Goal: Information Seeking & Learning: Find specific fact

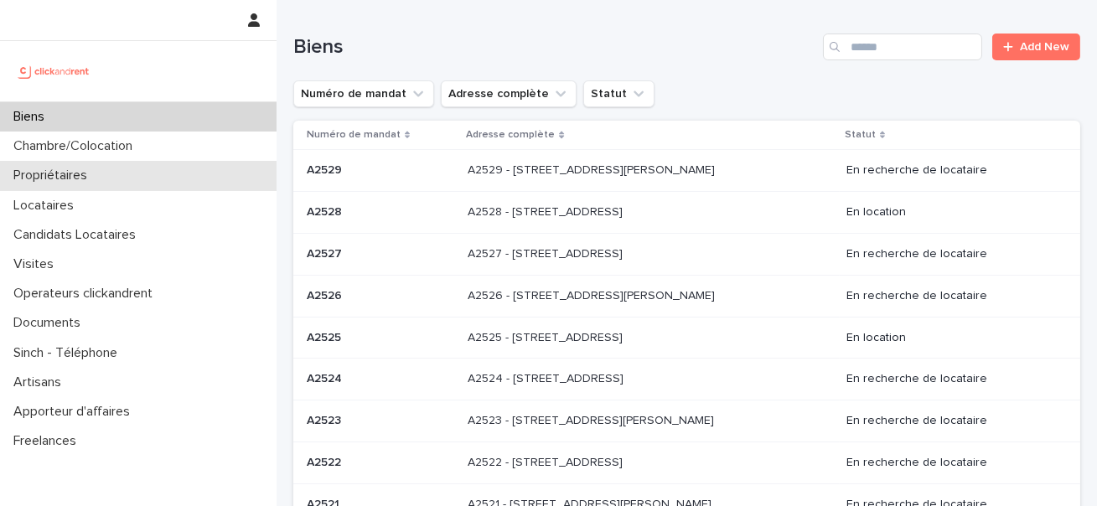
click at [161, 174] on div "Propriétaires" at bounding box center [138, 175] width 277 height 29
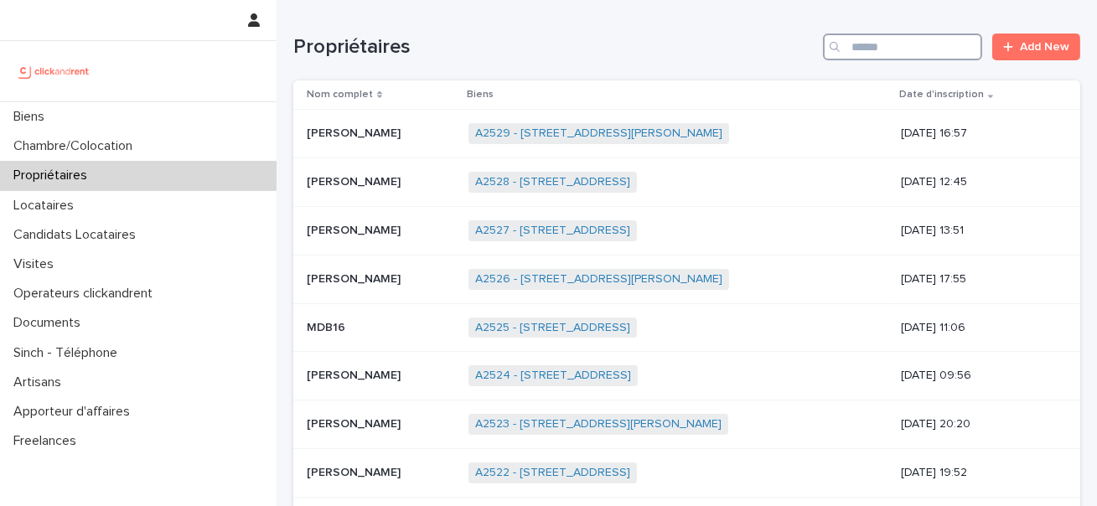
click at [872, 49] on input "Search" at bounding box center [902, 47] width 159 height 27
paste input "**********"
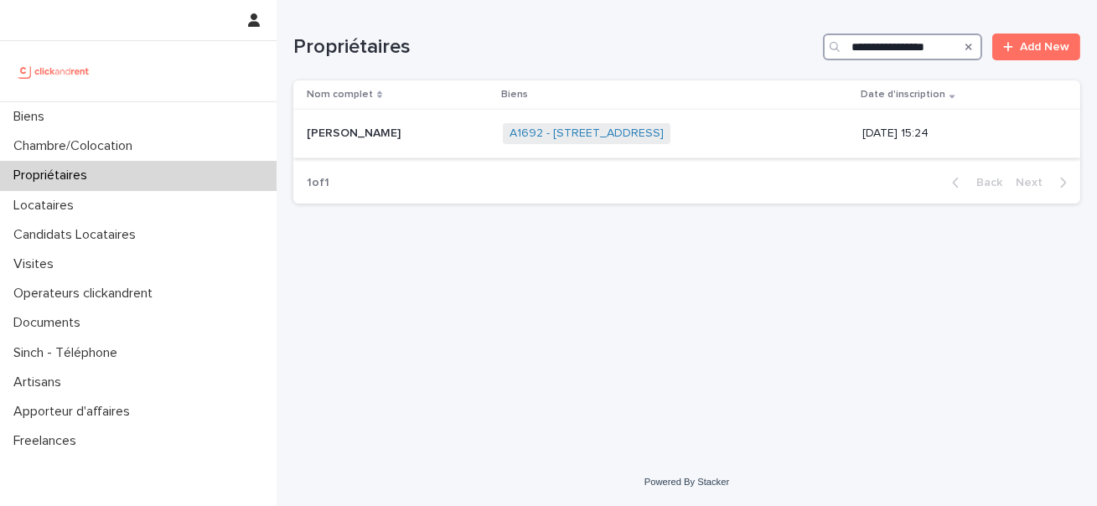
type input "**********"
click at [358, 125] on p "[PERSON_NAME]" at bounding box center [355, 132] width 97 height 18
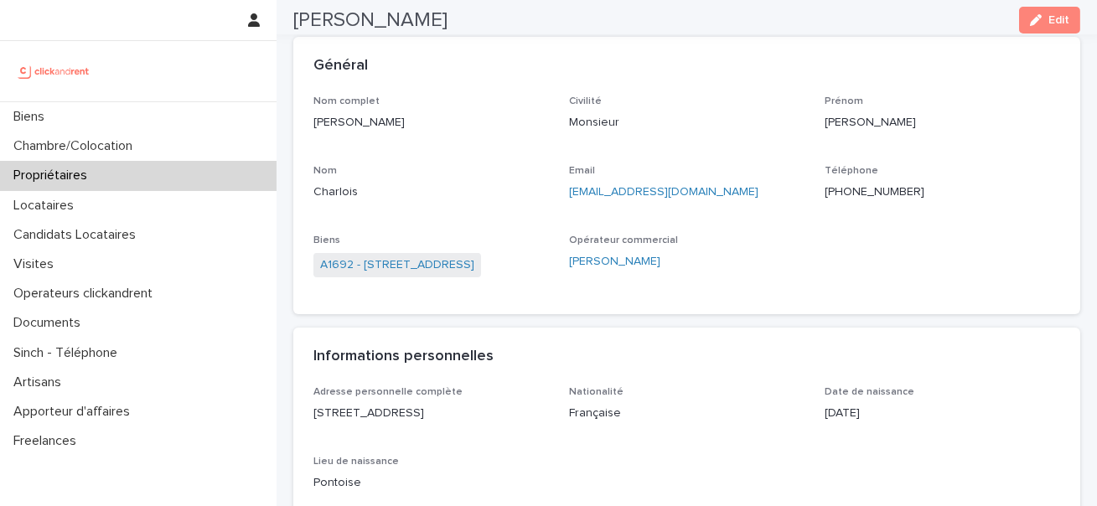
scroll to position [21, 0]
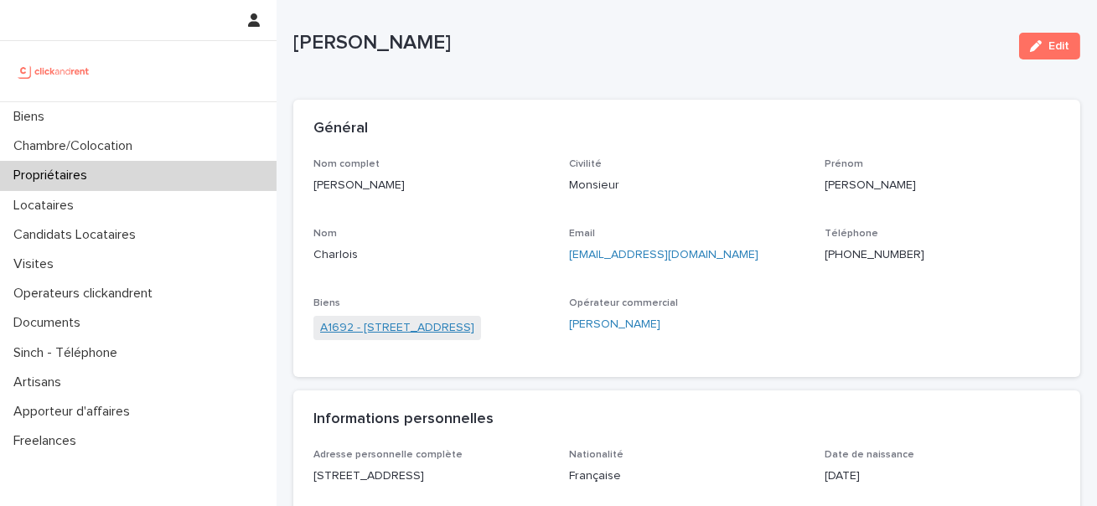
click at [474, 335] on link "A1692 - [STREET_ADDRESS]" at bounding box center [397, 328] width 154 height 18
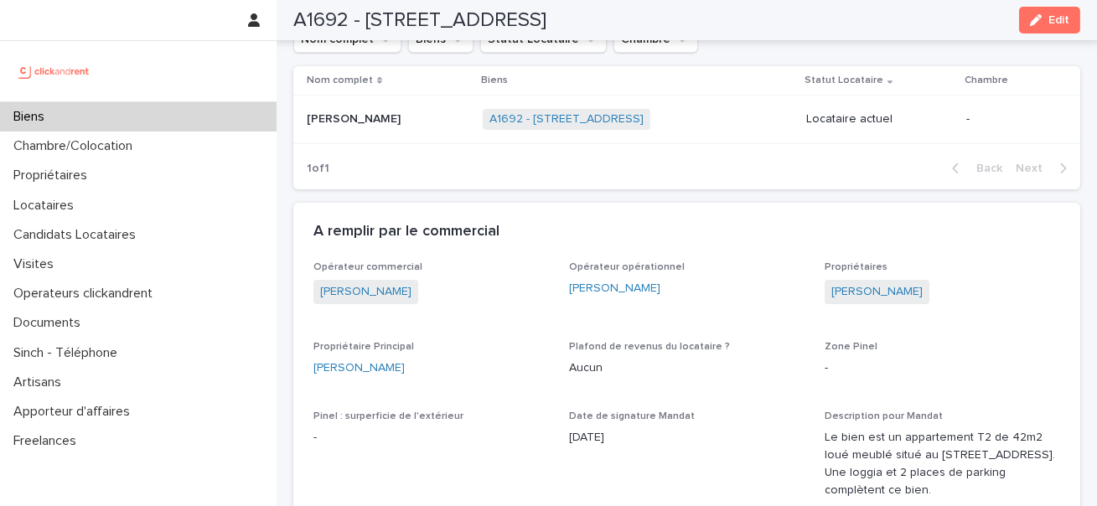
scroll to position [679, 0]
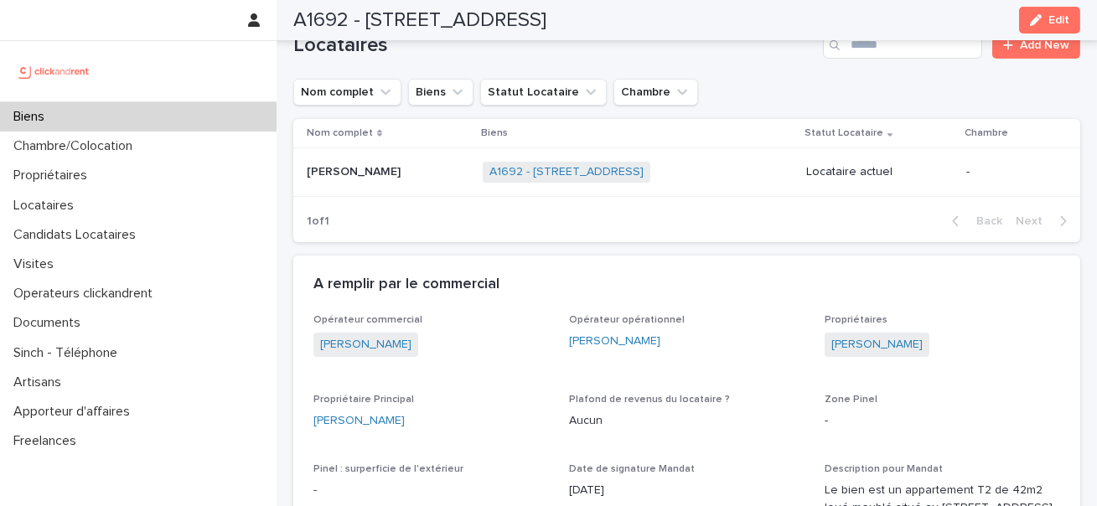
click at [333, 173] on p "[PERSON_NAME]" at bounding box center [355, 171] width 97 height 18
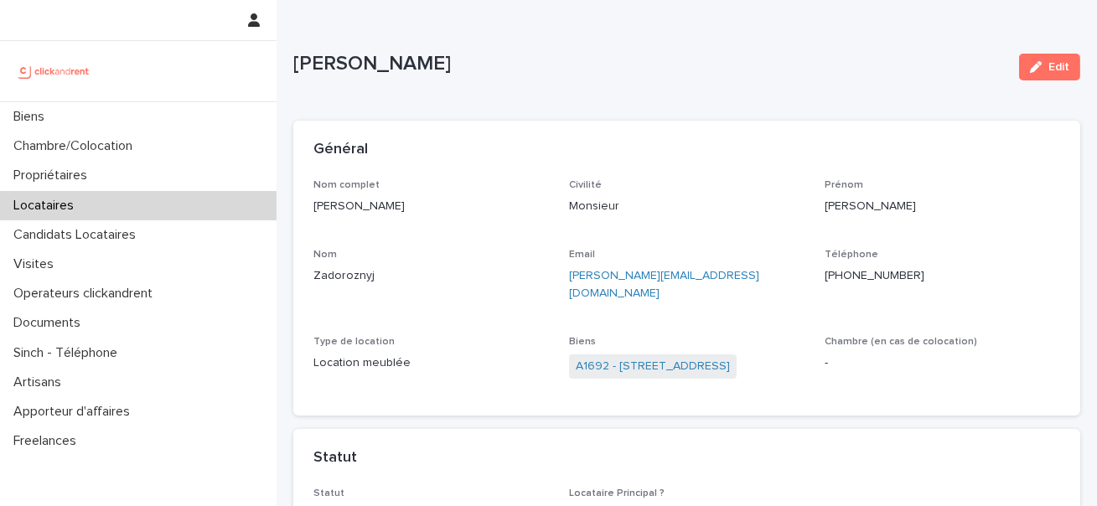
click at [592, 358] on link "A1692 - [STREET_ADDRESS]" at bounding box center [653, 367] width 154 height 18
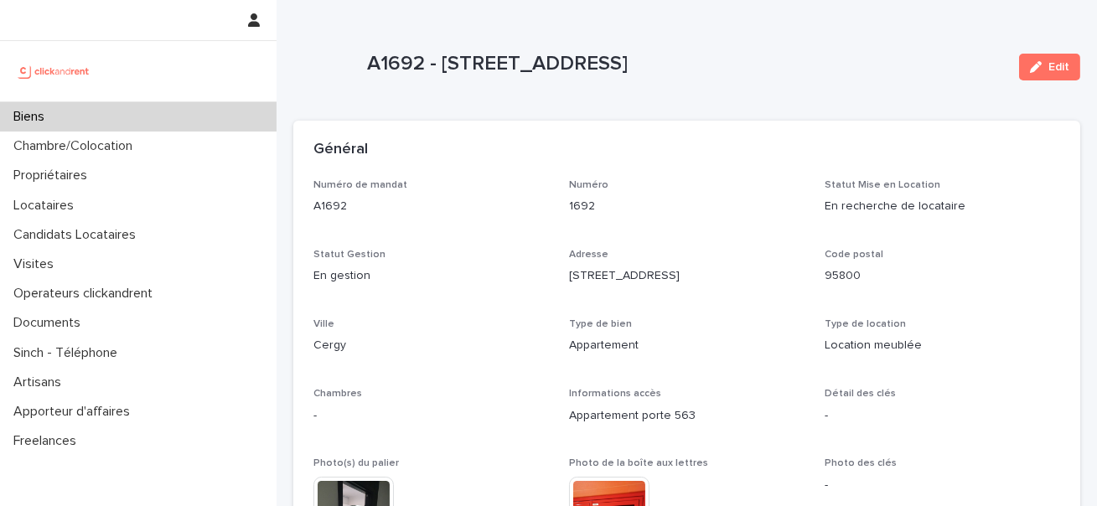
click at [448, 62] on p "A1692 - [STREET_ADDRESS]" at bounding box center [686, 64] width 639 height 24
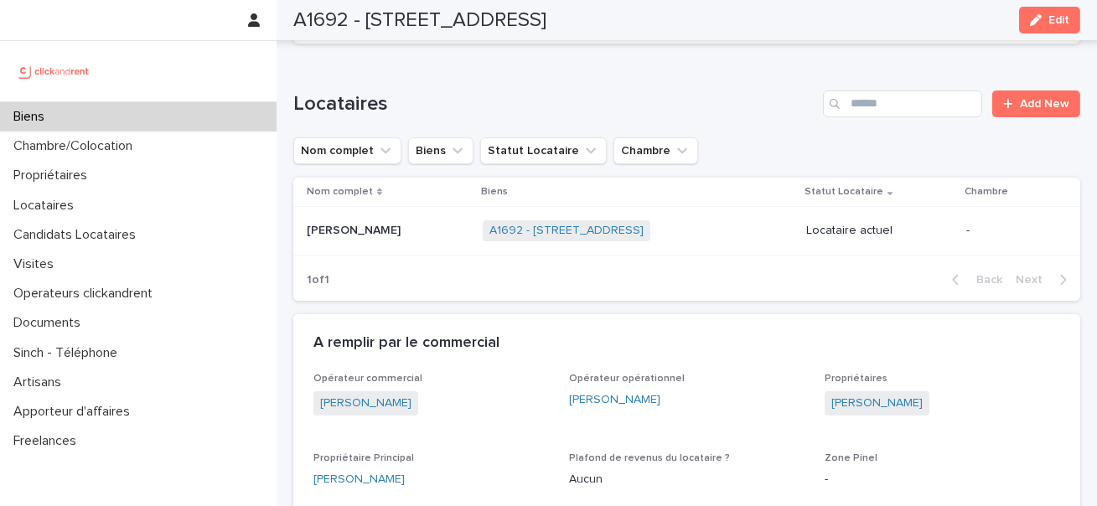
scroll to position [636, 0]
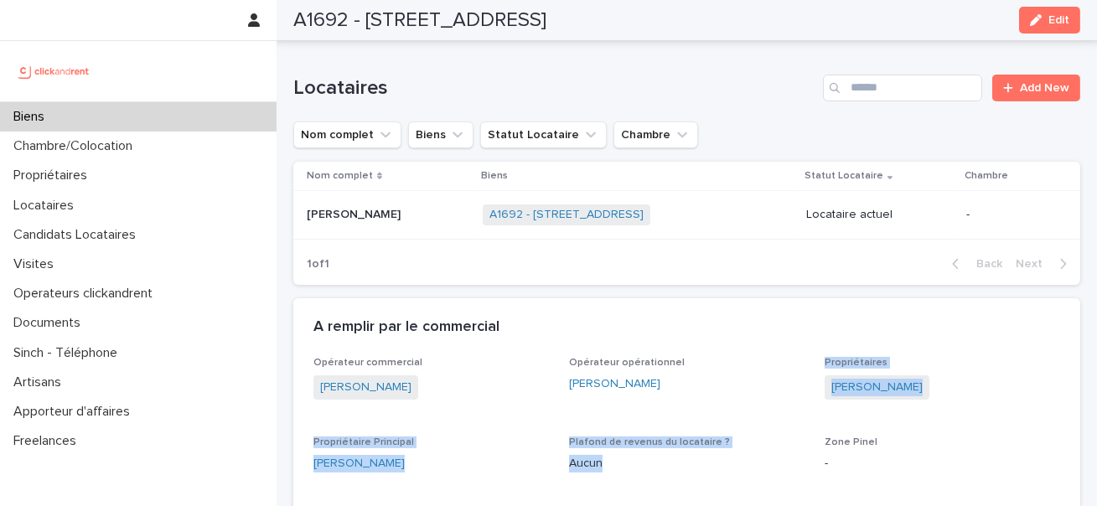
drag, startPoint x: 646, startPoint y: 391, endPoint x: 646, endPoint y: 458, distance: 67.0
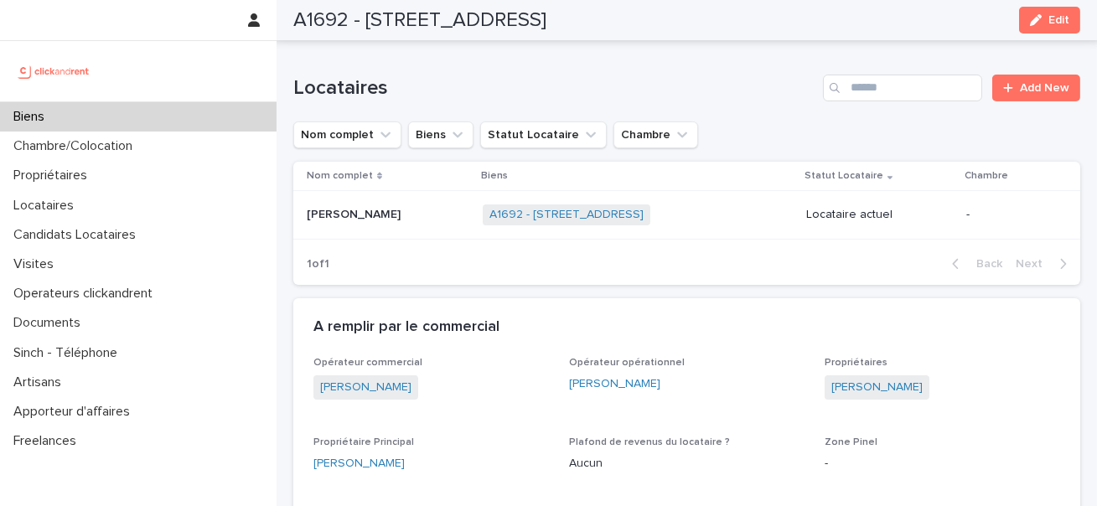
click at [649, 442] on span "Plafond de revenus du locataire ?" at bounding box center [649, 442] width 161 height 10
click at [713, 440] on span "Plafond de revenus du locataire ?" at bounding box center [649, 442] width 161 height 10
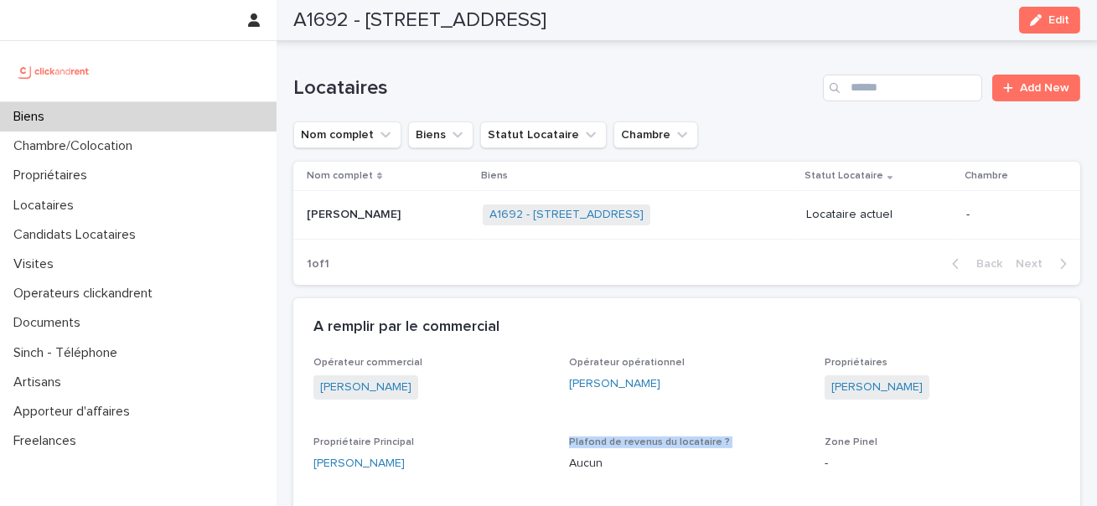
click at [713, 440] on span "Plafond de revenus du locataire ?" at bounding box center [649, 442] width 161 height 10
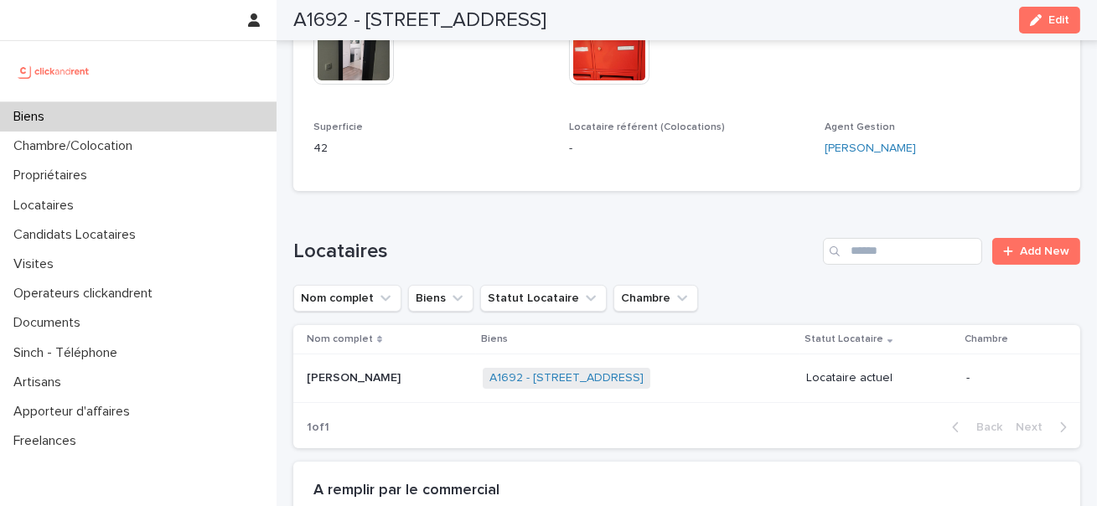
scroll to position [570, 0]
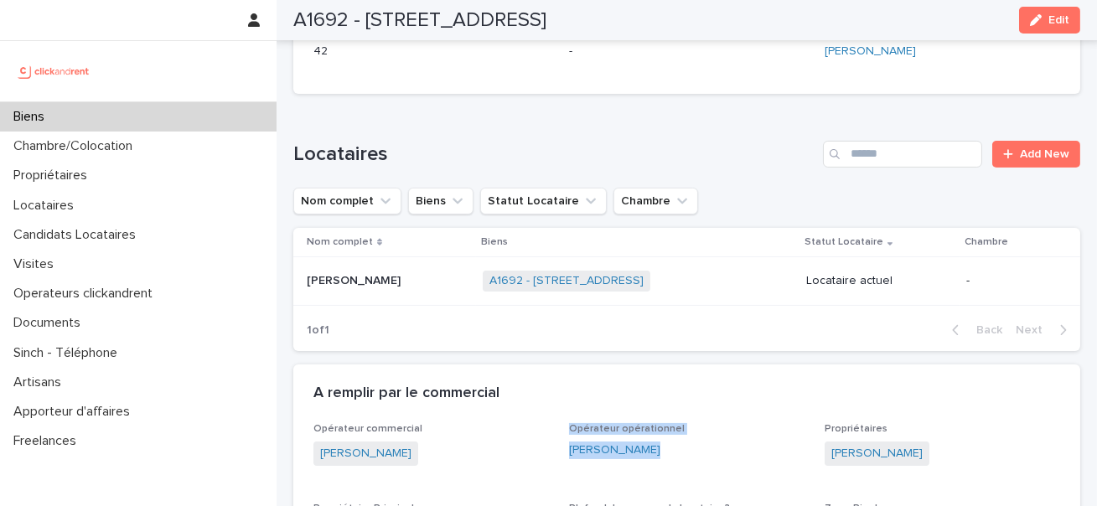
drag, startPoint x: 679, startPoint y: 456, endPoint x: 554, endPoint y: 456, distance: 124.9
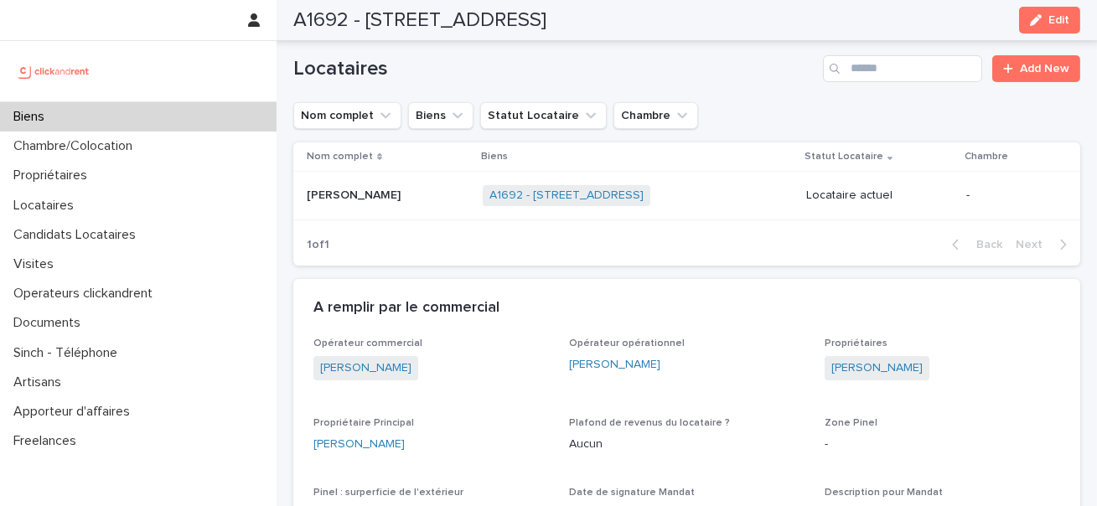
click at [653, 421] on span "Plafond de revenus du locataire ?" at bounding box center [649, 423] width 161 height 10
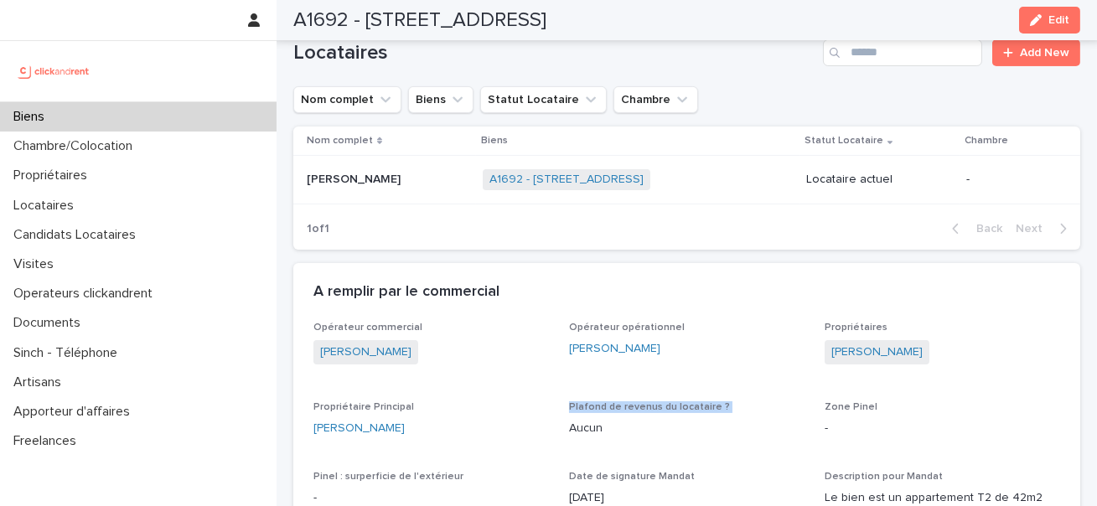
scroll to position [672, 0]
click at [618, 430] on p "Aucun" at bounding box center [686, 428] width 235 height 18
drag, startPoint x: 618, startPoint y: 430, endPoint x: 551, endPoint y: 427, distance: 66.3
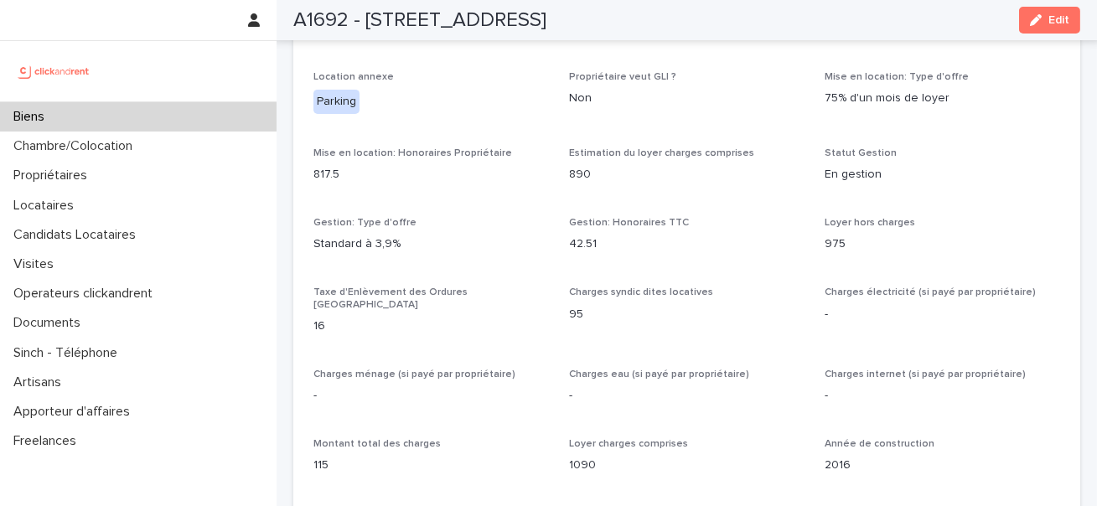
scroll to position [1377, 0]
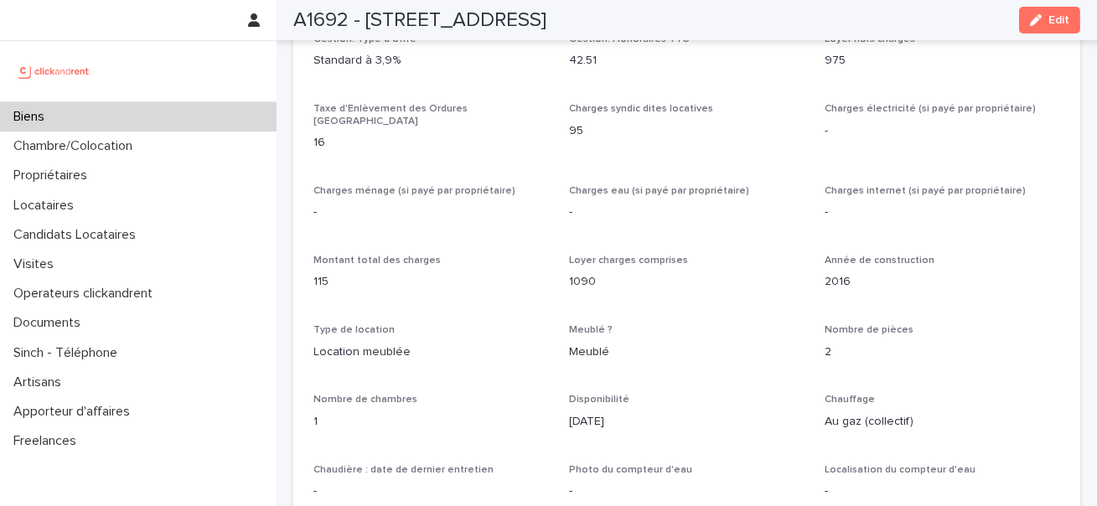
click at [581, 274] on p "1090" at bounding box center [686, 282] width 235 height 18
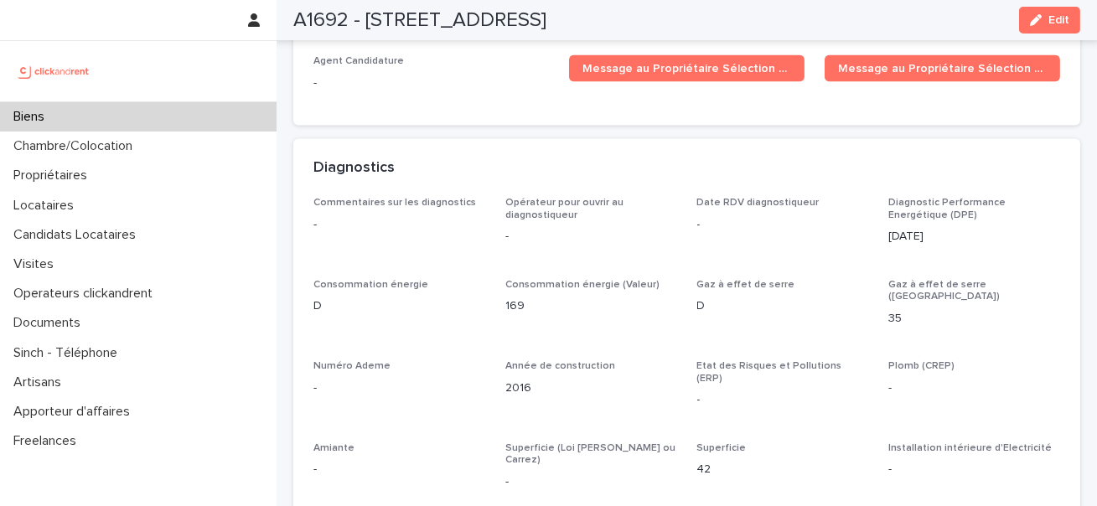
scroll to position [4982, 0]
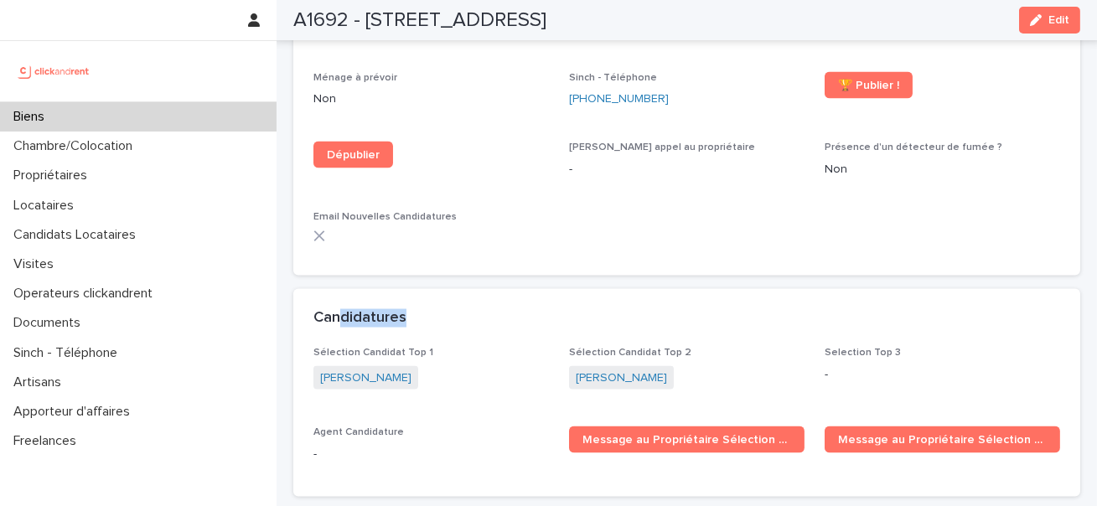
drag, startPoint x: 415, startPoint y: 305, endPoint x: 334, endPoint y: 305, distance: 81.3
click at [334, 309] on div "Candidatures" at bounding box center [683, 318] width 740 height 18
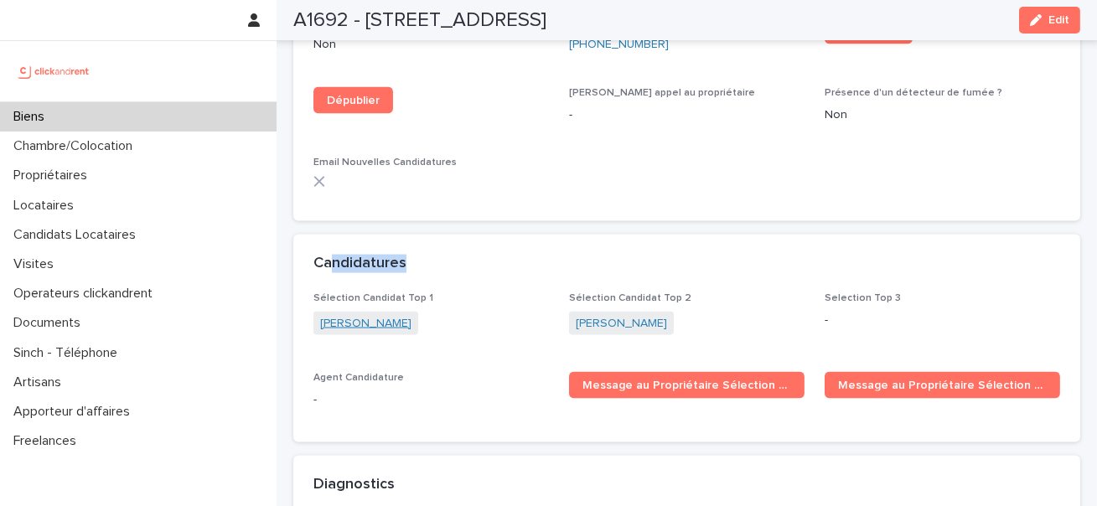
click at [370, 315] on link "[PERSON_NAME]" at bounding box center [365, 324] width 91 height 18
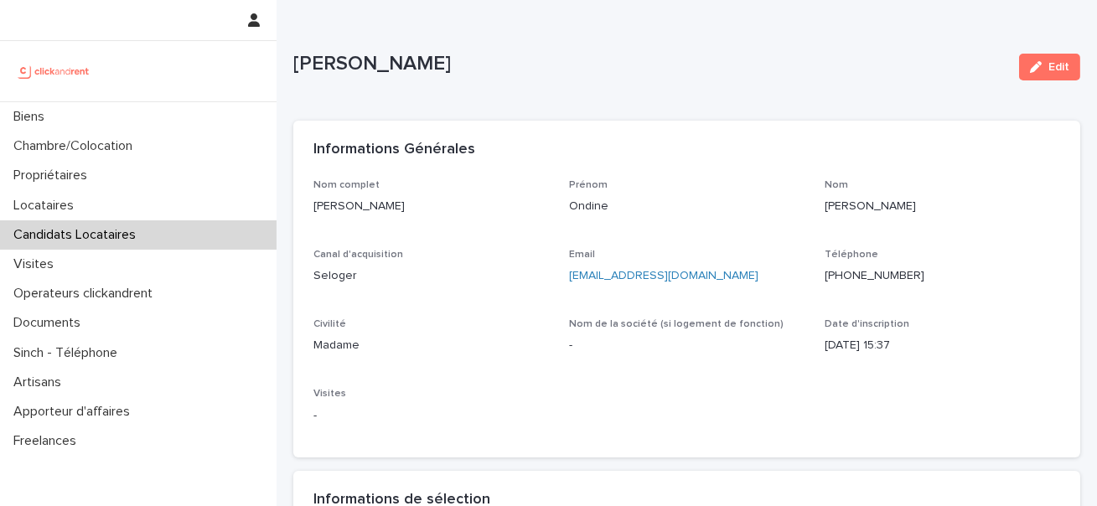
click at [884, 275] on p "[PHONE_NUMBER]" at bounding box center [942, 276] width 235 height 18
copy p "[PHONE_NUMBER]"
click at [367, 71] on p "[PERSON_NAME]" at bounding box center [649, 64] width 712 height 24
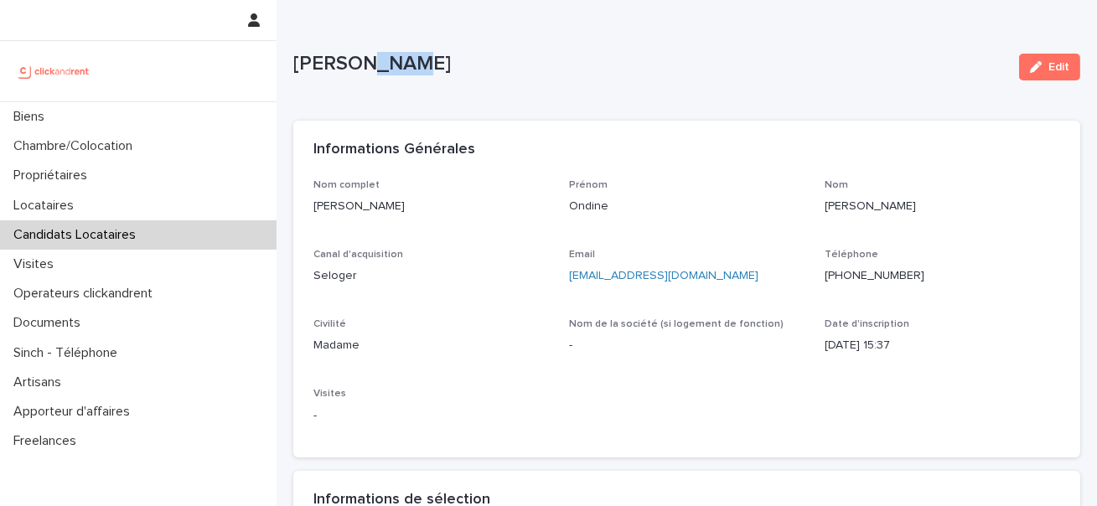
click at [367, 71] on p "[PERSON_NAME]" at bounding box center [649, 64] width 712 height 24
copy div "[PERSON_NAME] Edit Sorry, there was an error saving your record. Please try aga…"
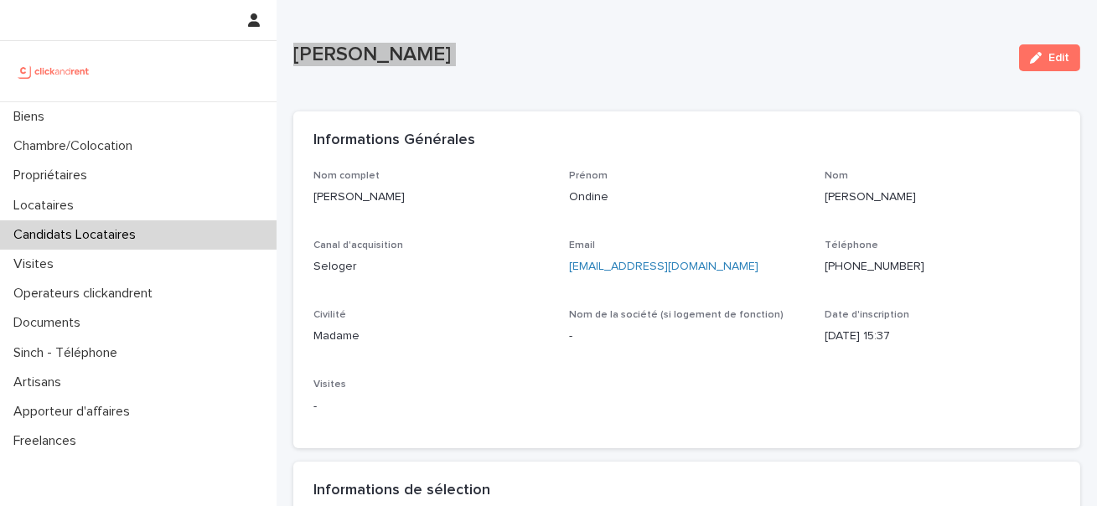
scroll to position [11, 0]
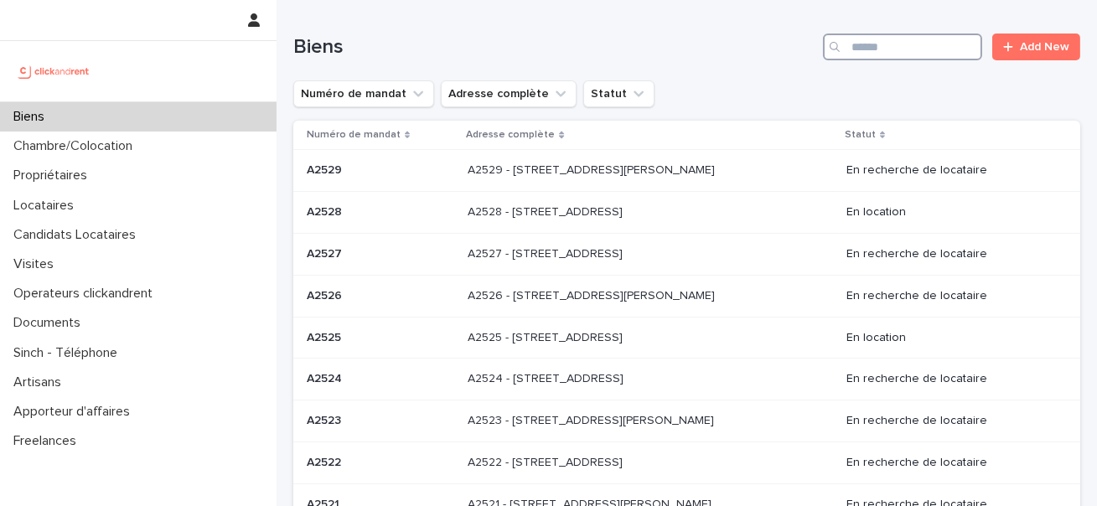
click at [852, 43] on input "Search" at bounding box center [902, 47] width 159 height 27
paste input "*****"
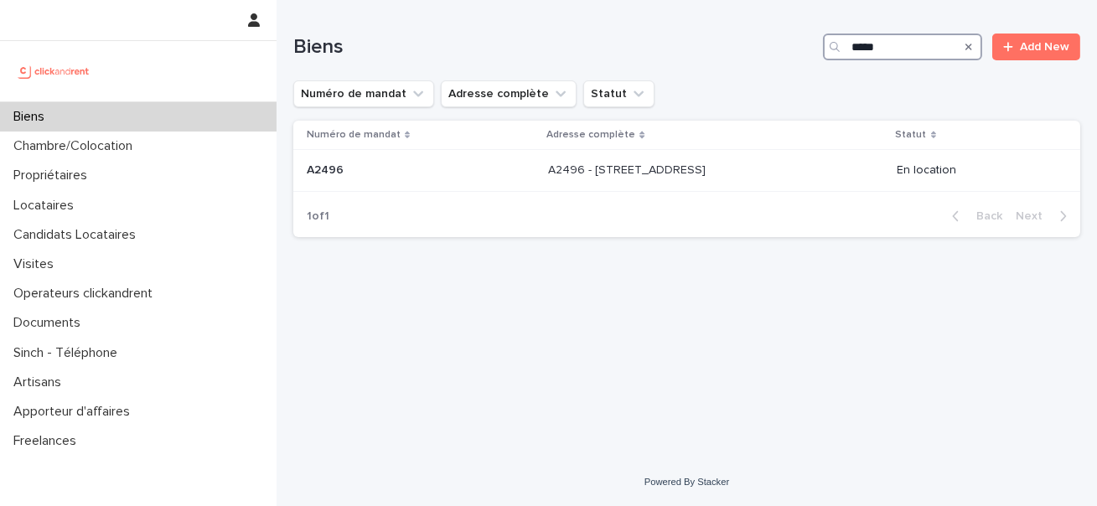
type input "*****"
click at [624, 186] on td "A2496 - 85 rue de l'Ourcq, Paris 75019 A2496 - 85 rue de l'Ourcq, Paris 75019" at bounding box center [715, 171] width 349 height 42
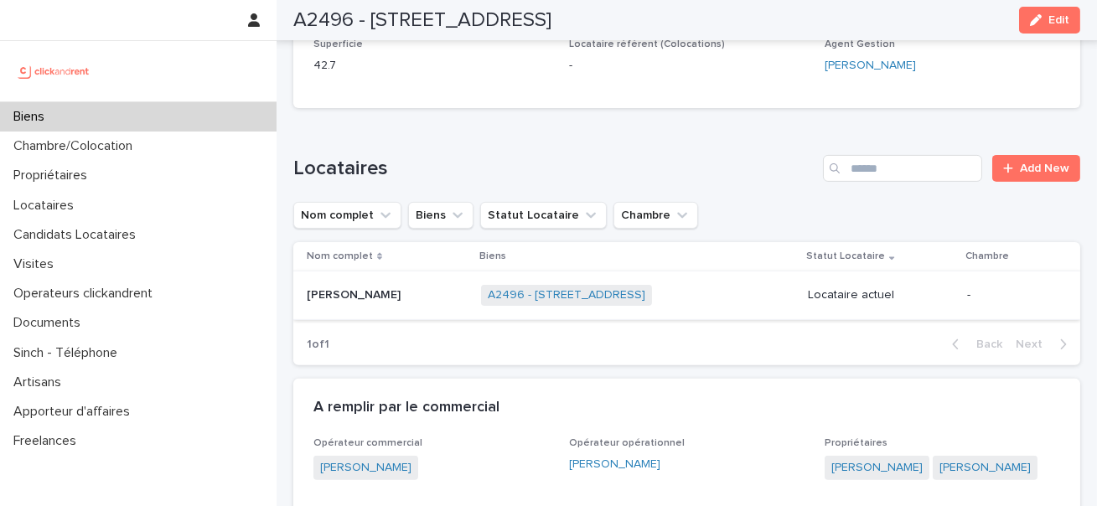
scroll to position [1163, 0]
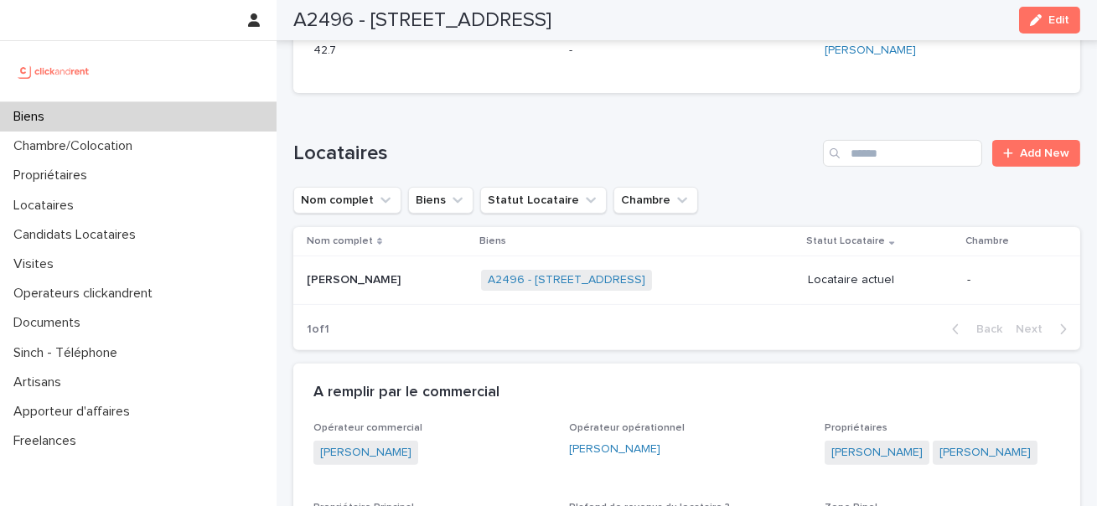
click at [327, 277] on p "Mohamed Qaffou" at bounding box center [355, 279] width 97 height 18
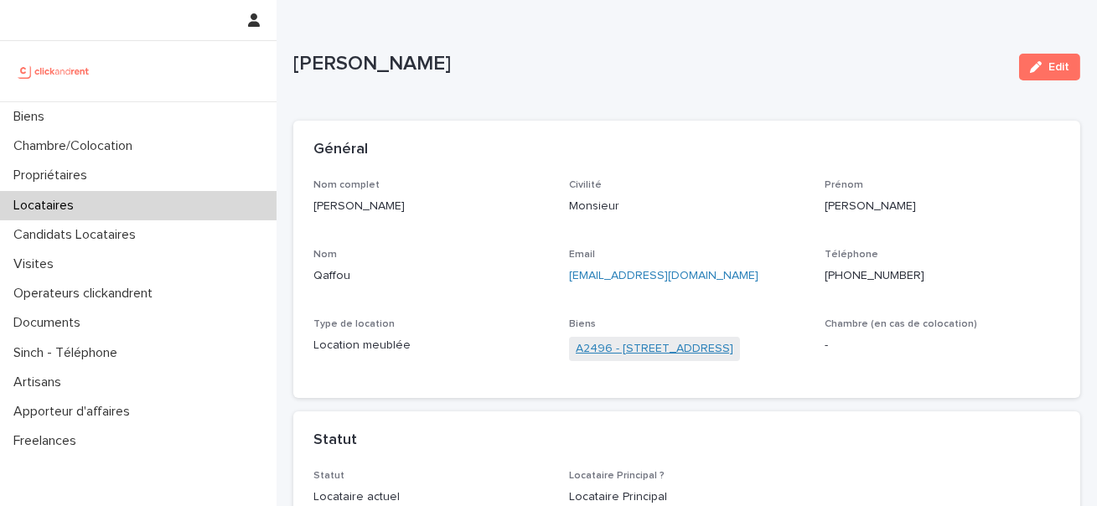
click at [699, 353] on link "A2496 - 85 rue de l'Ourcq, Paris 75019" at bounding box center [655, 349] width 158 height 18
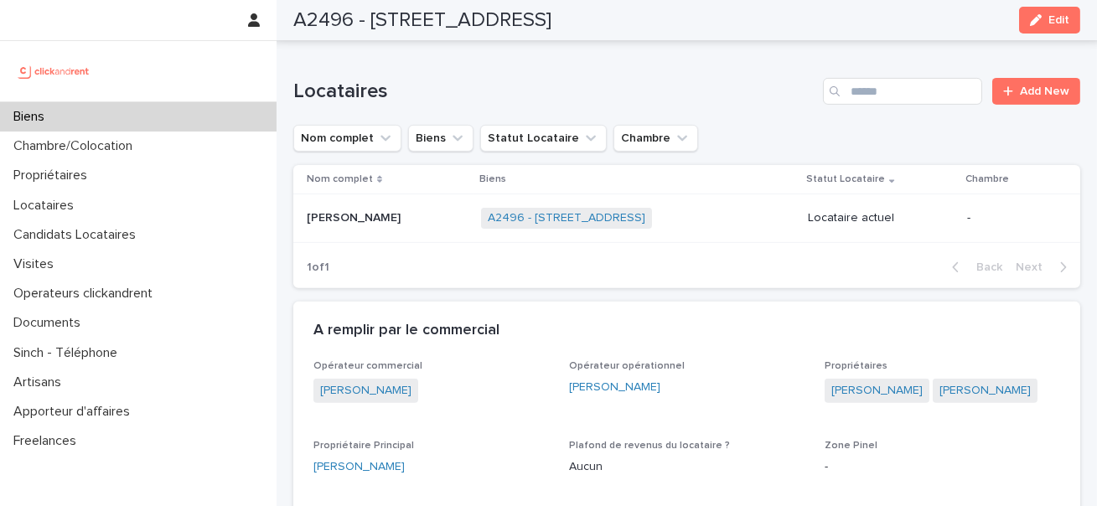
scroll to position [1224, 0]
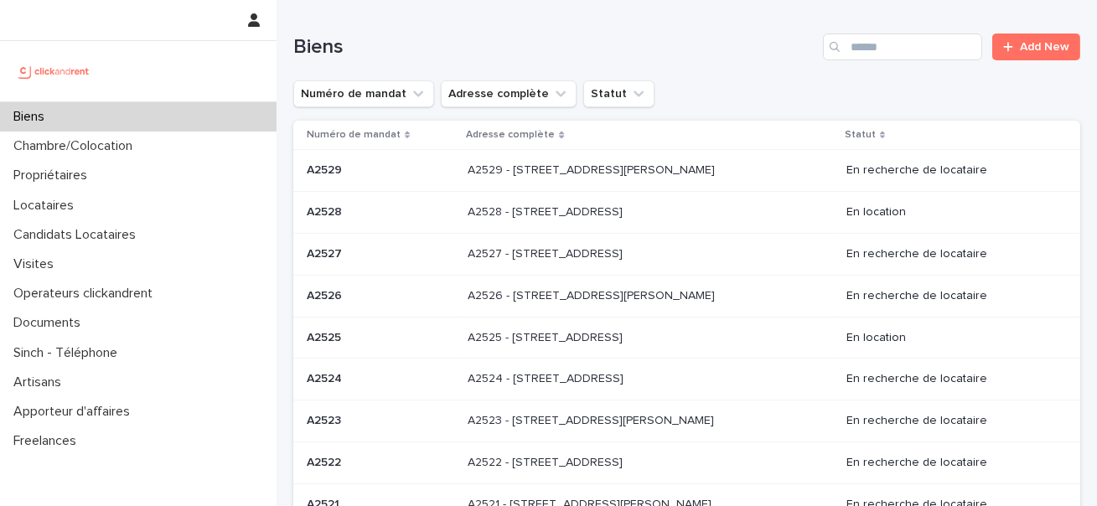
click at [841, 47] on div "Search" at bounding box center [836, 47] width 27 height 27
click at [877, 42] on input "Search" at bounding box center [902, 47] width 159 height 27
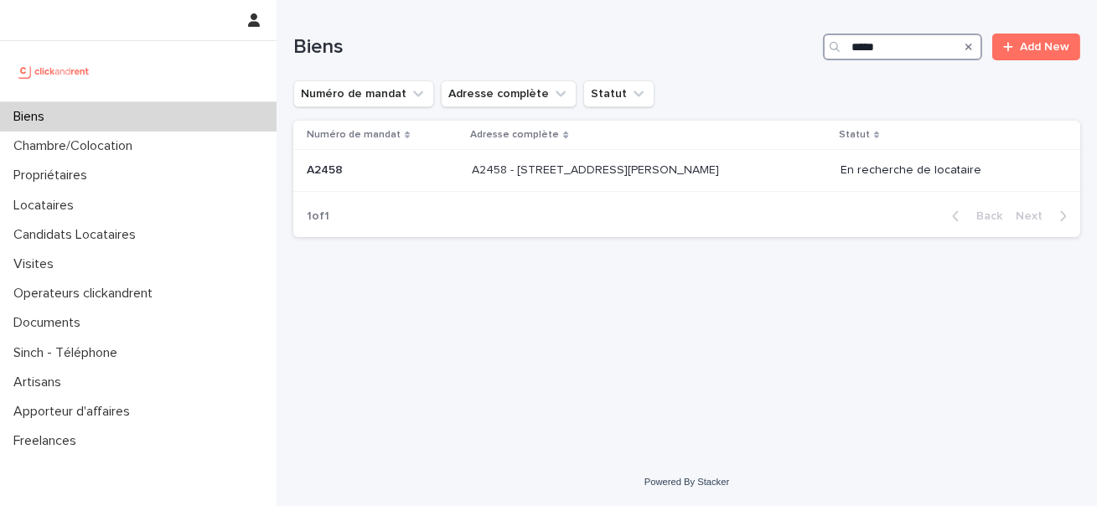
type input "*****"
click at [351, 157] on td "A2458 A2458" at bounding box center [379, 171] width 172 height 42
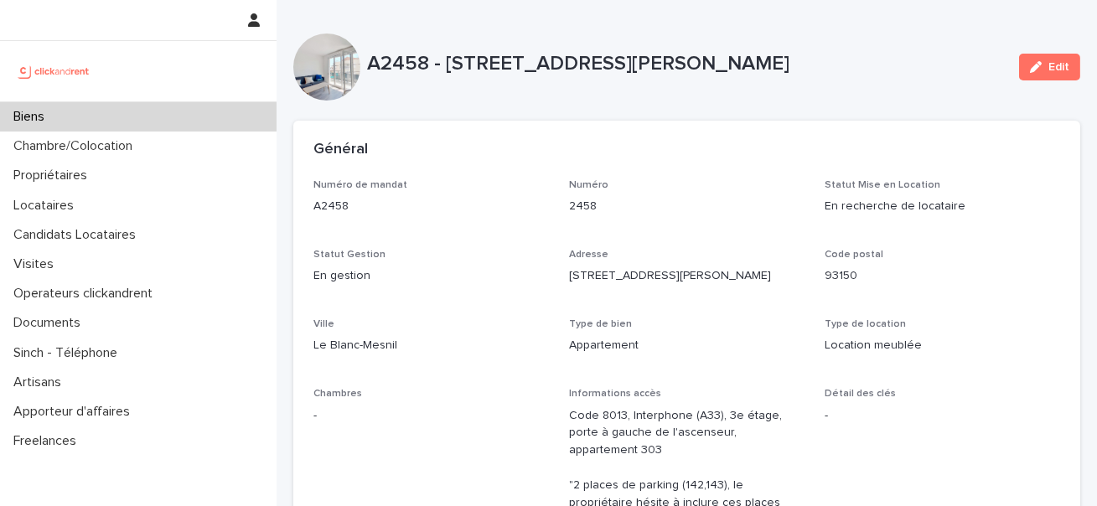
click at [381, 65] on p "A2458 - 133 avenue Henri Barbusse, Le Blanc-Mesnil 93150" at bounding box center [686, 64] width 639 height 24
copy p "A2458"
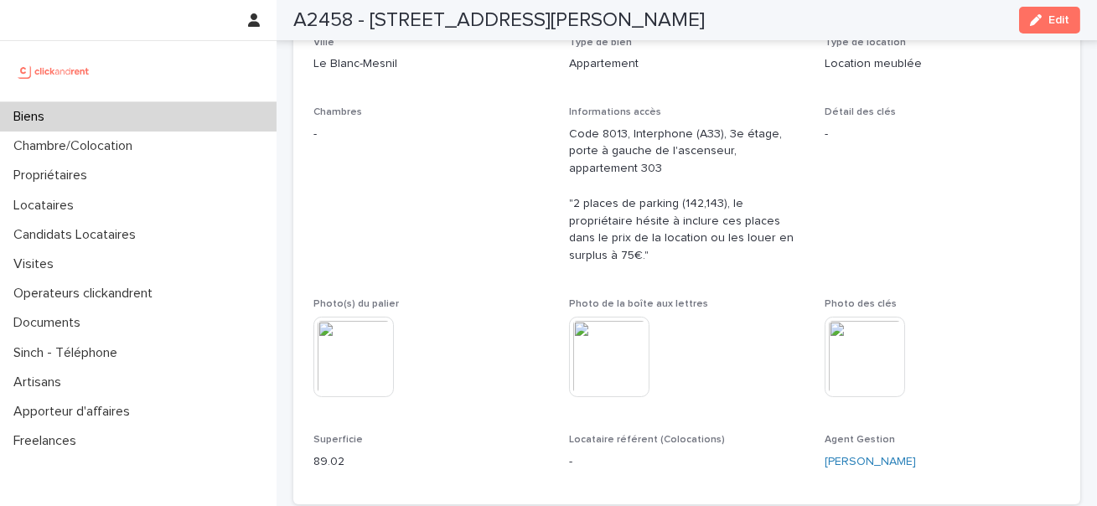
scroll to position [281, 0]
